Goal: Check status: Check status

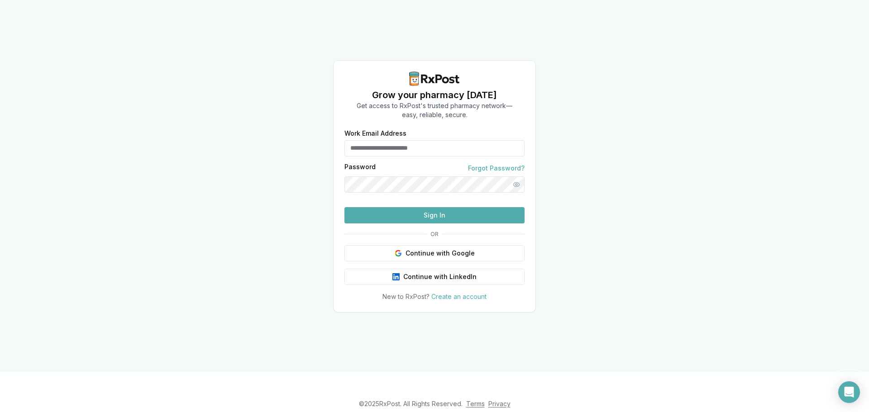
type input "**********"
click at [419, 223] on button "Sign In" at bounding box center [434, 215] width 180 height 16
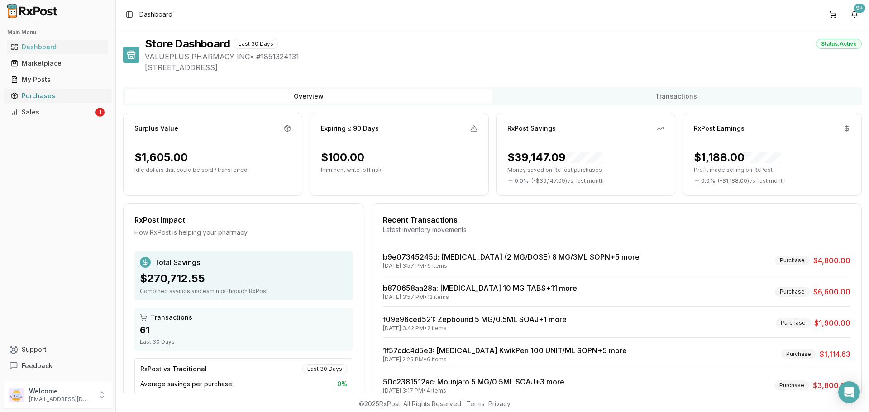
click at [33, 93] on div "Purchases" at bounding box center [58, 95] width 94 height 9
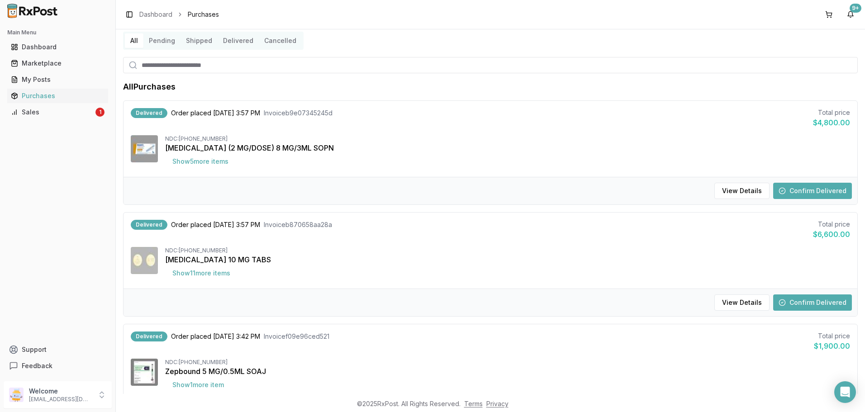
scroll to position [45, 0]
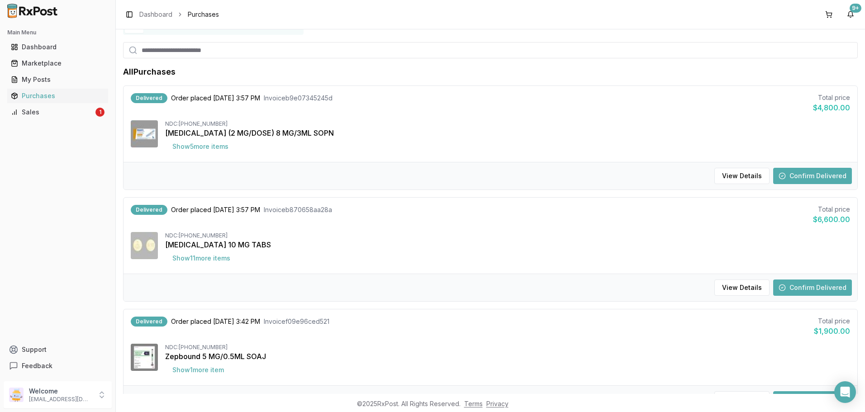
drag, startPoint x: 800, startPoint y: 276, endPoint x: 803, endPoint y: 281, distance: 5.7
click at [801, 276] on div "View Details Confirm Delivered" at bounding box center [490, 288] width 734 height 28
click at [806, 286] on button "Confirm Delivered" at bounding box center [812, 288] width 79 height 16
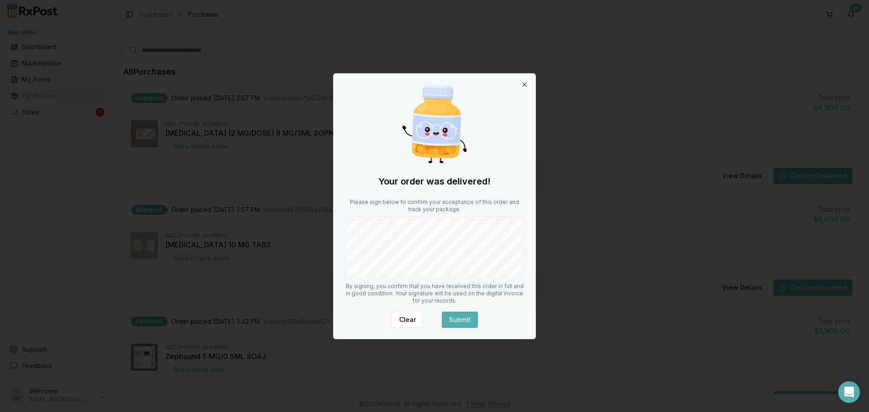
drag, startPoint x: 461, startPoint y: 332, endPoint x: 461, endPoint y: 326, distance: 6.8
click at [461, 332] on div "Your order was delivered! Please sign below to confirm your acceptance of this …" at bounding box center [434, 206] width 202 height 265
click at [461, 323] on button "Submit" at bounding box center [460, 320] width 36 height 16
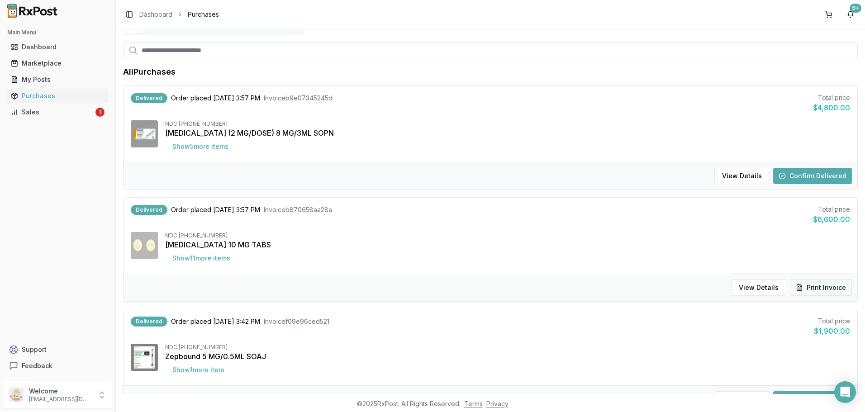
click at [821, 294] on button "Print Invoice" at bounding box center [821, 288] width 62 height 16
